Goal: Information Seeking & Learning: Understand process/instructions

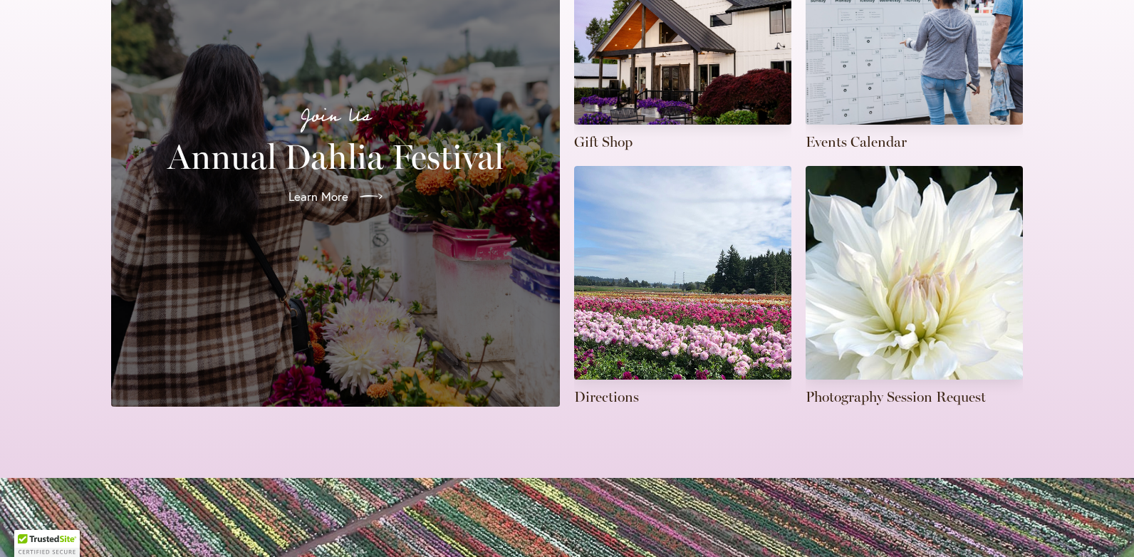
scroll to position [427, 0]
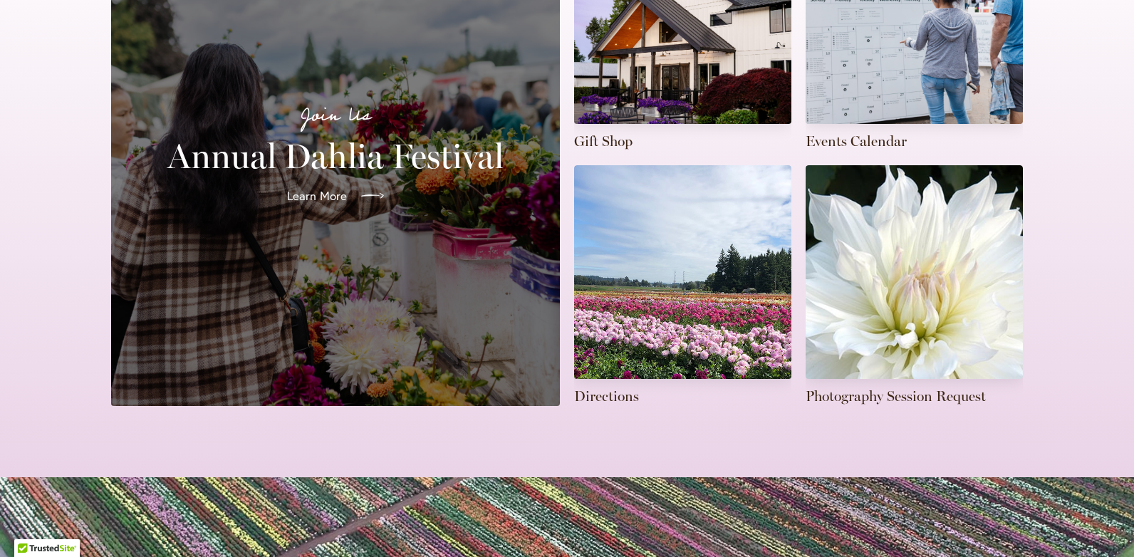
click at [353, 207] on div at bounding box center [368, 195] width 31 height 23
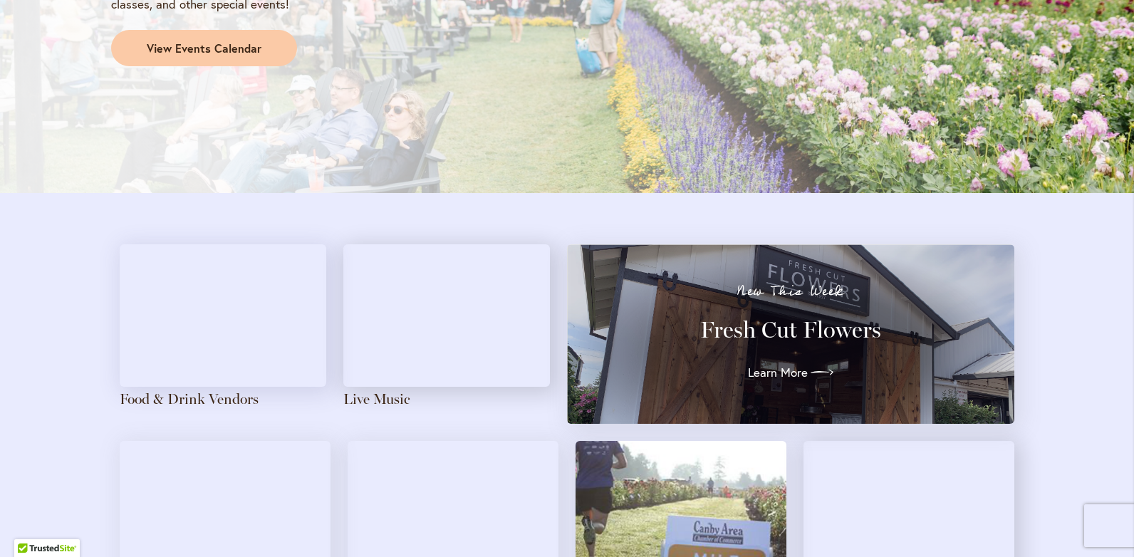
scroll to position [1382, 0]
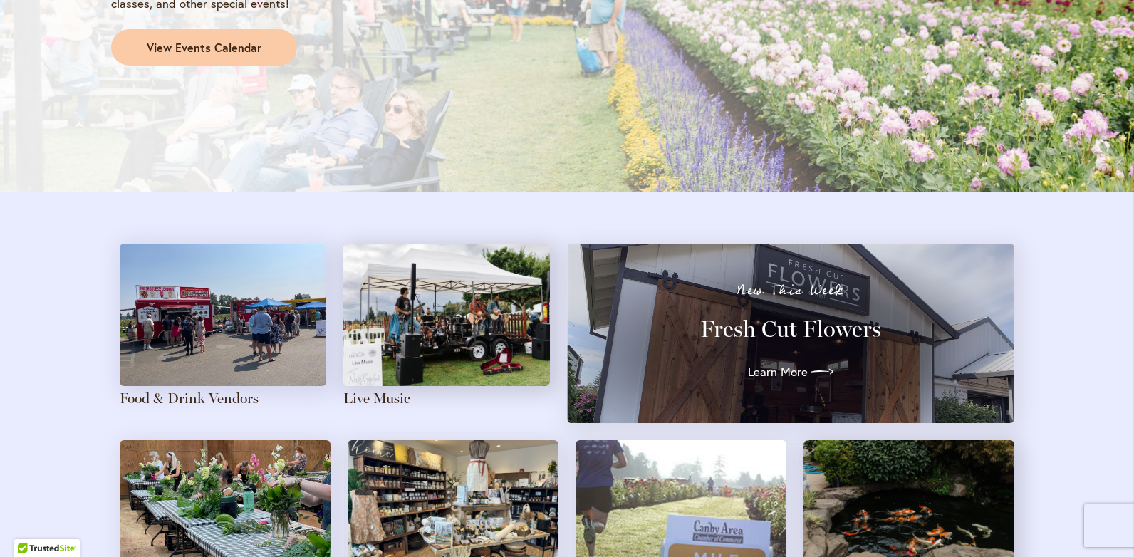
click at [239, 327] on img at bounding box center [223, 315] width 207 height 142
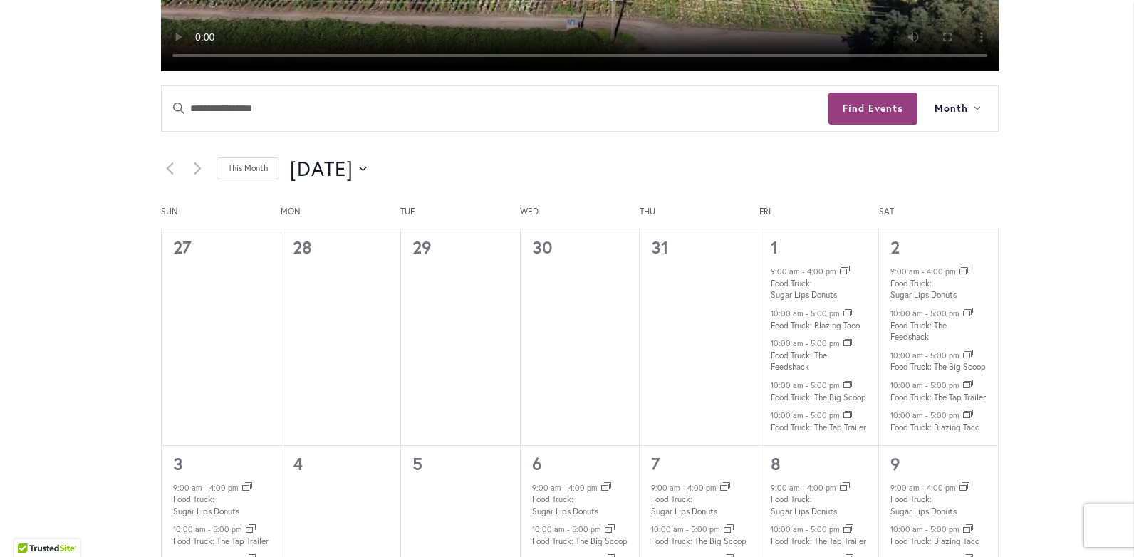
scroll to position [671, 0]
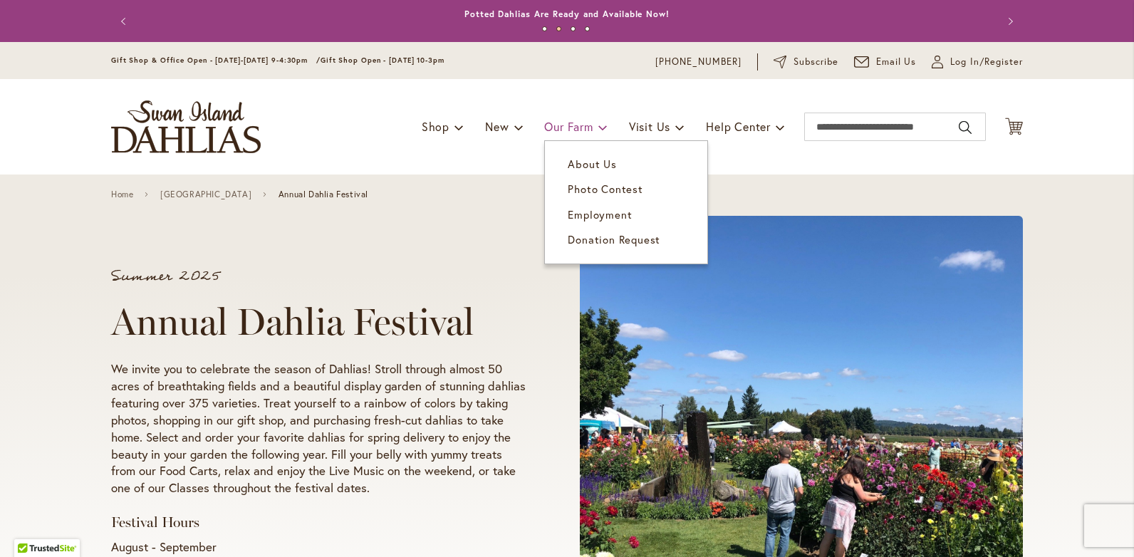
click at [564, 127] on span "Our Farm" at bounding box center [568, 126] width 48 height 15
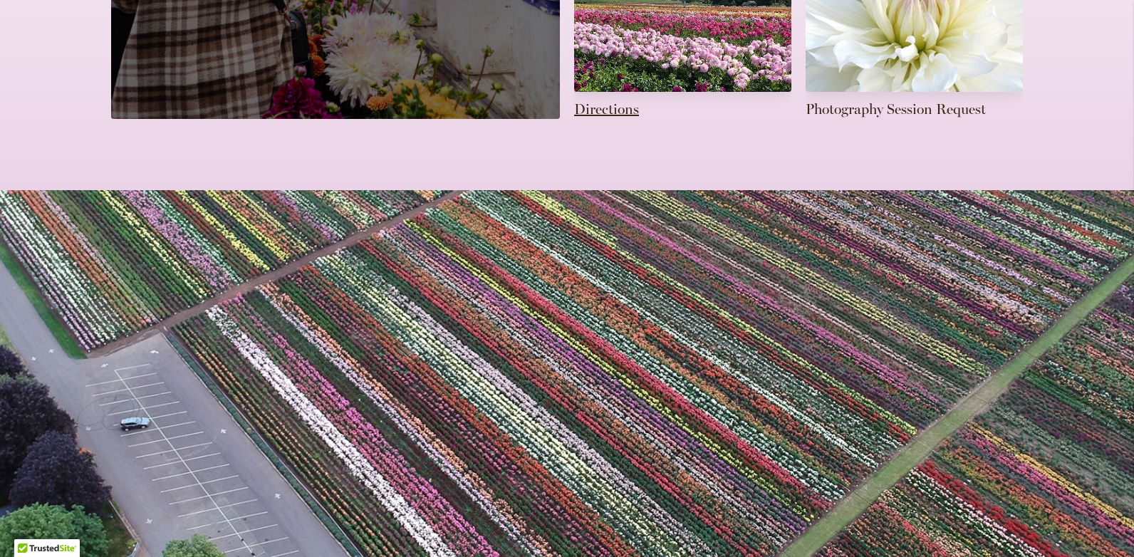
scroll to position [743, 0]
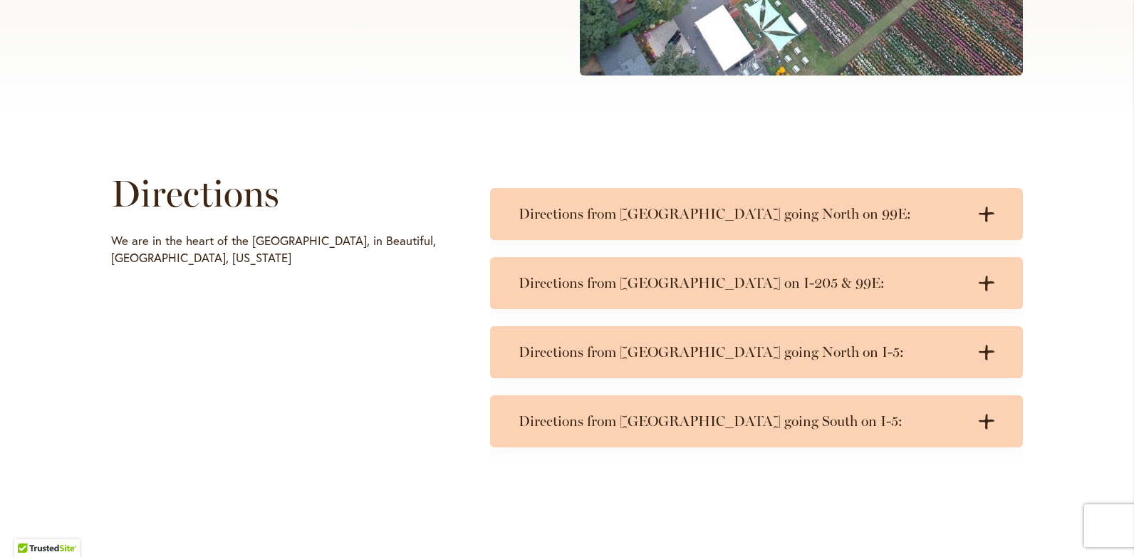
scroll to position [570, 0]
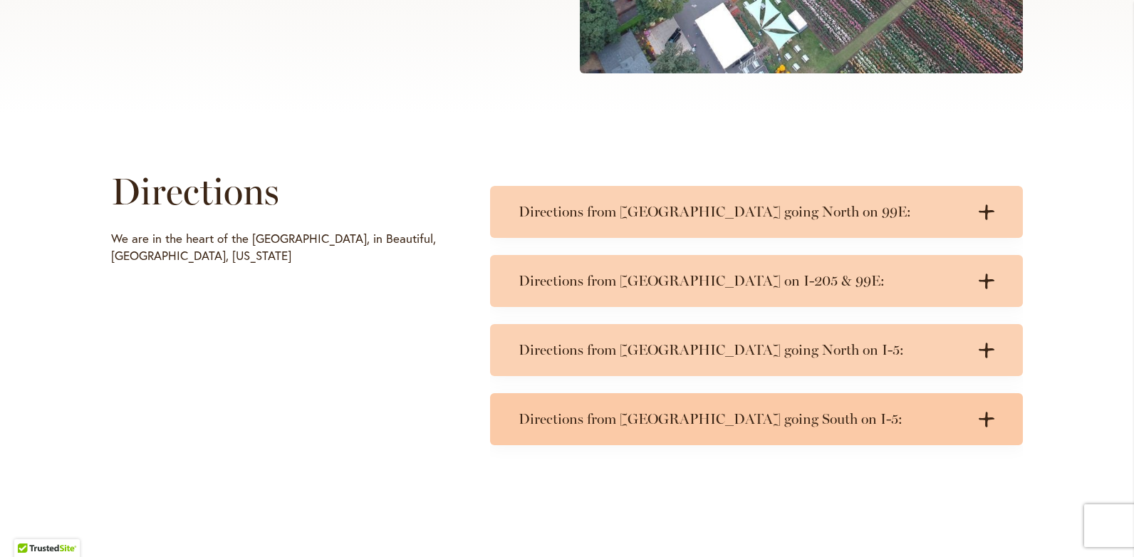
click at [655, 421] on h3 "Directions from [GEOGRAPHIC_DATA] going South on I-5:" at bounding box center [742, 419] width 447 height 18
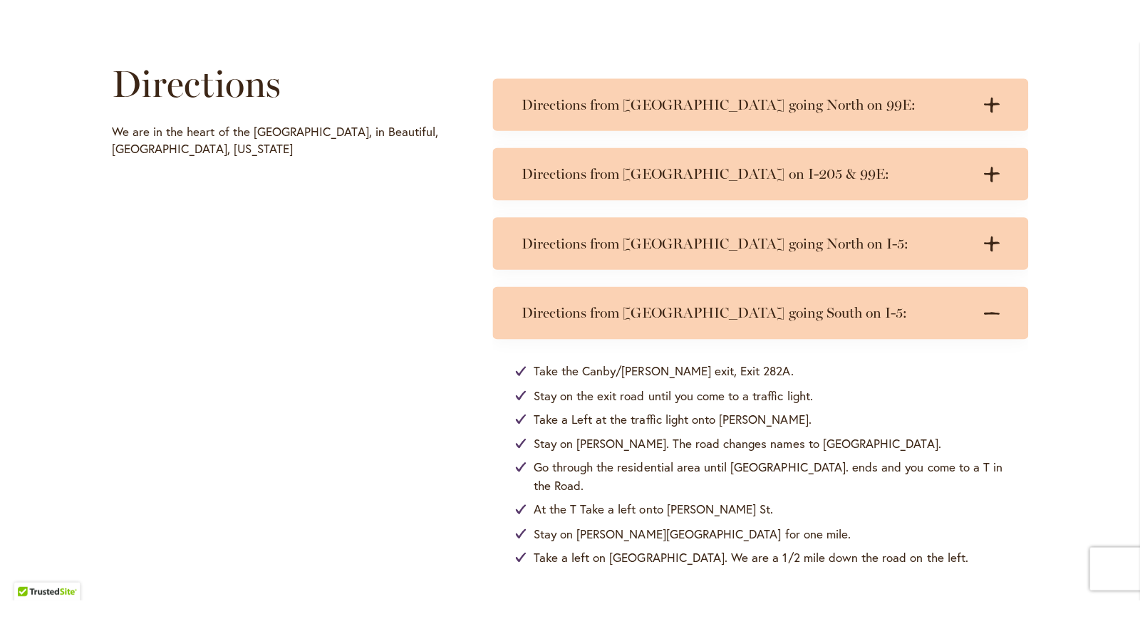
scroll to position [713, 0]
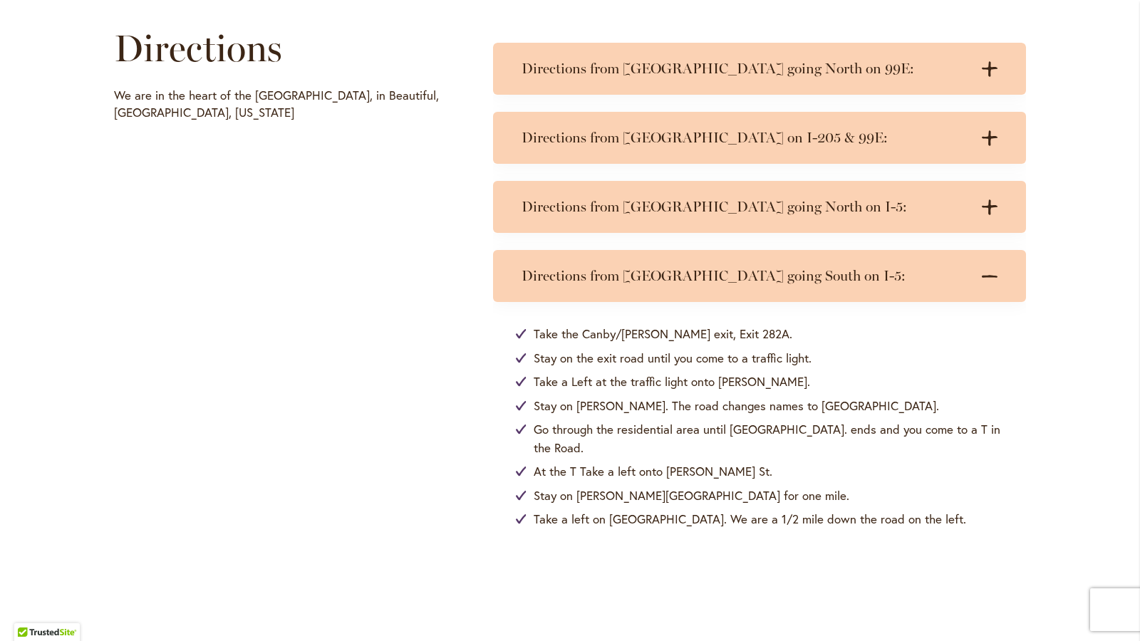
click at [1085, 24] on div "Directions We are in the heart of the [GEOGRAPHIC_DATA], in Beautiful, [GEOGRAP…" at bounding box center [570, 283] width 1140 height 623
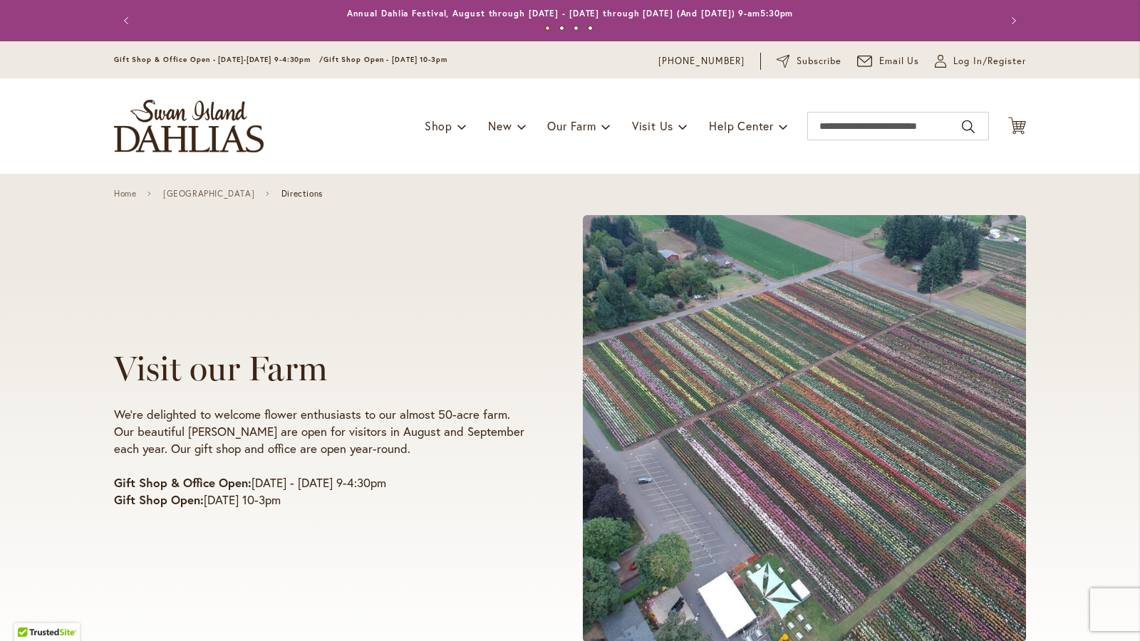
scroll to position [0, 0]
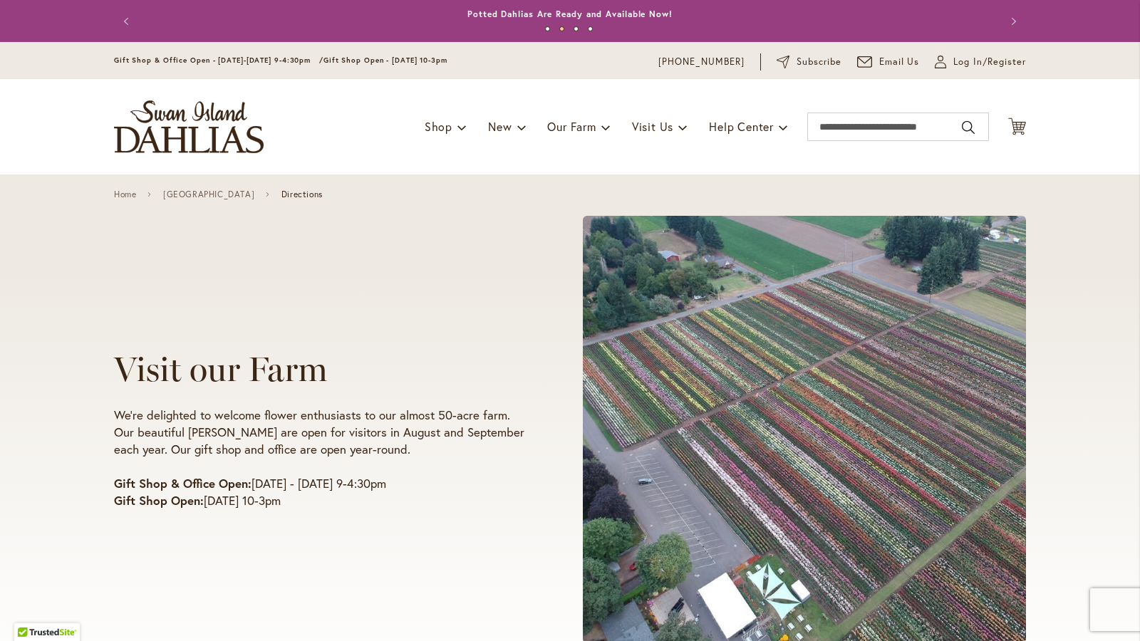
click at [1008, 24] on button "Next" at bounding box center [1011, 21] width 28 height 28
